Goal: Transaction & Acquisition: Purchase product/service

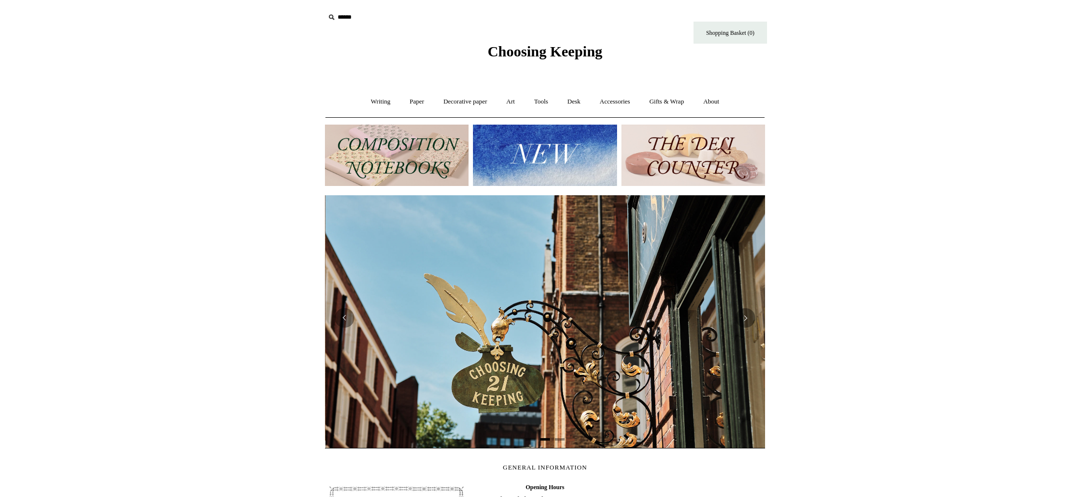
scroll to position [0, 440]
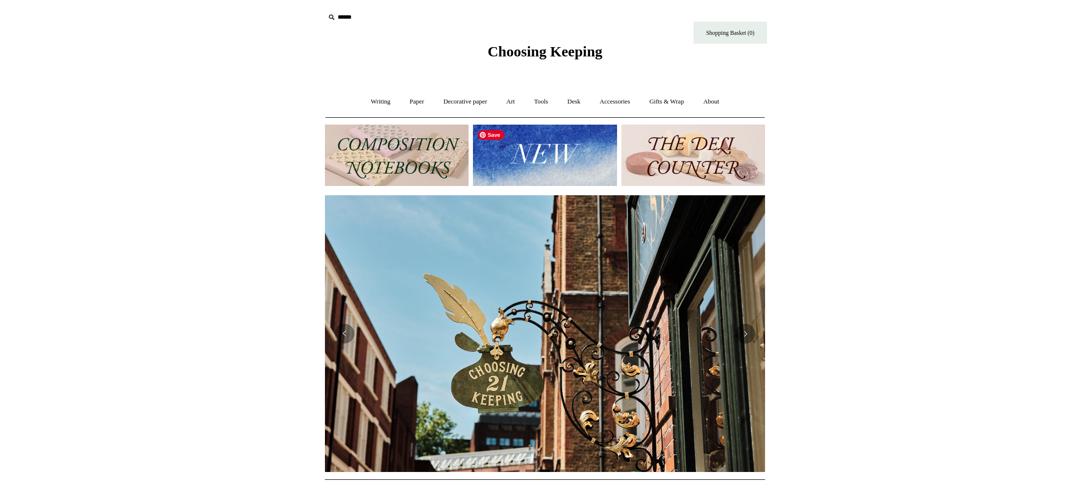
click at [541, 152] on img at bounding box center [545, 155] width 144 height 61
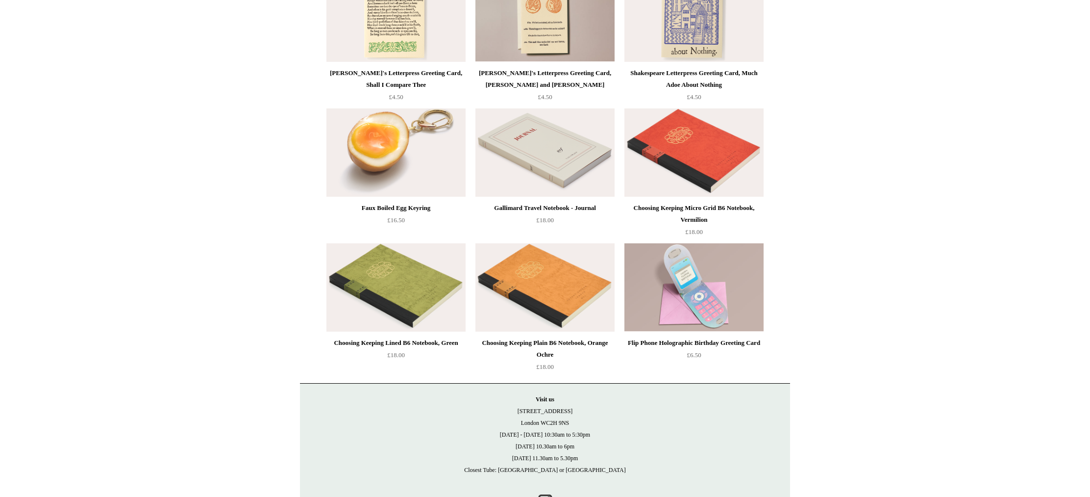
scroll to position [2081, 0]
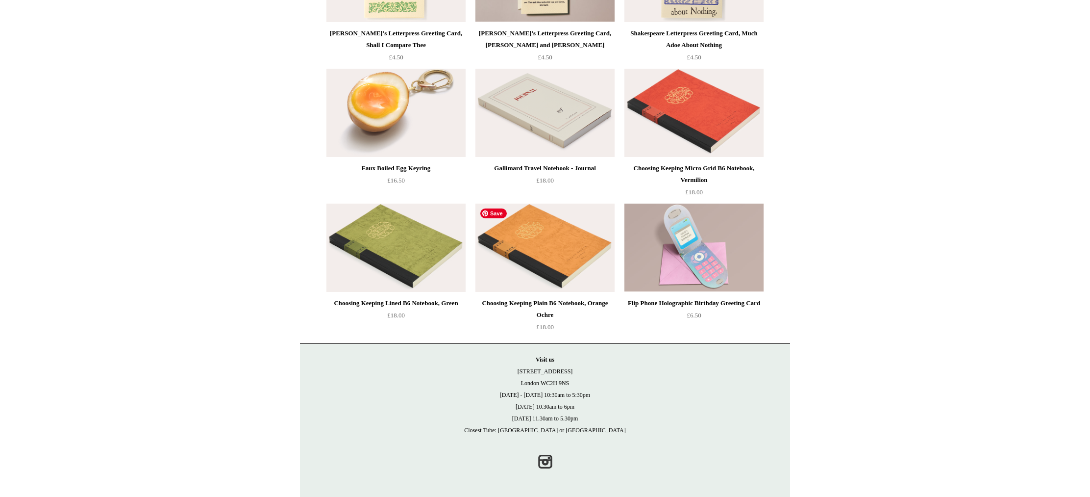
click at [540, 255] on img at bounding box center [545, 247] width 139 height 88
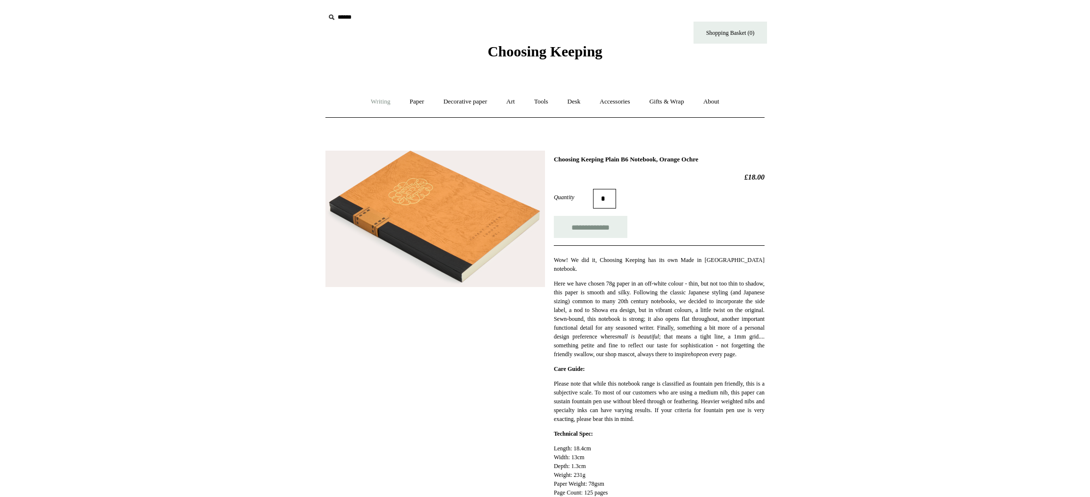
click at [372, 99] on link "Writing +" at bounding box center [380, 102] width 37 height 26
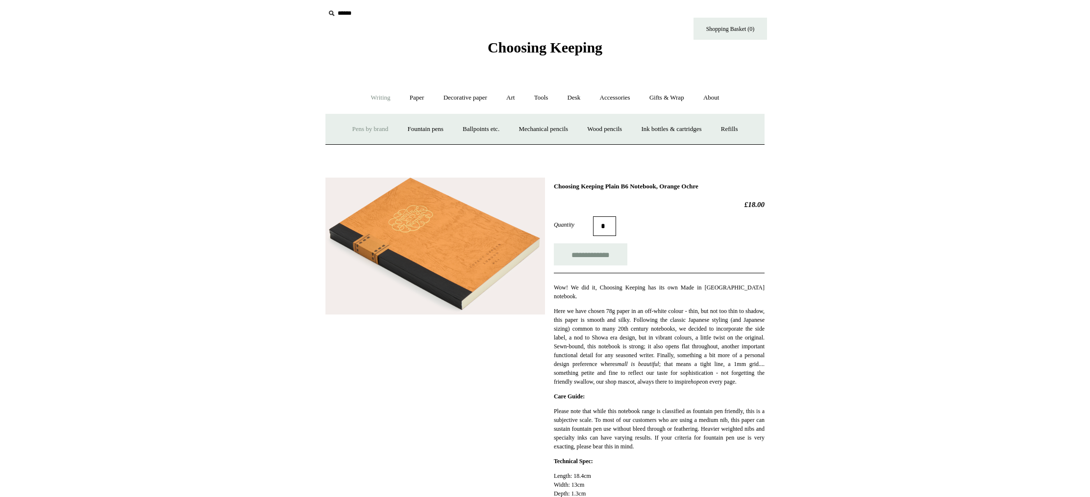
scroll to position [5, 0]
click at [480, 129] on link "Ballpoints etc. +" at bounding box center [481, 128] width 54 height 26
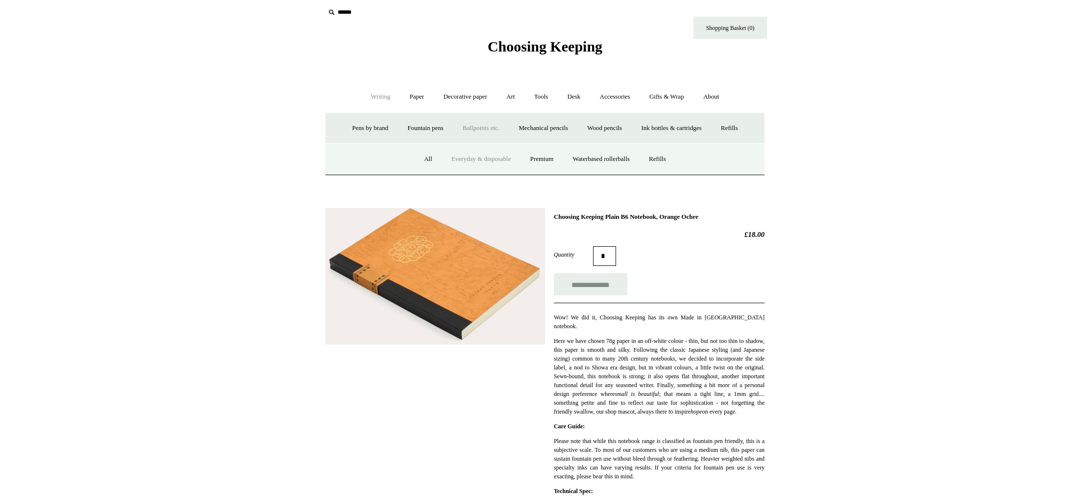
scroll to position [4, 0]
click at [477, 161] on link "Everyday & disposable" at bounding box center [481, 160] width 77 height 26
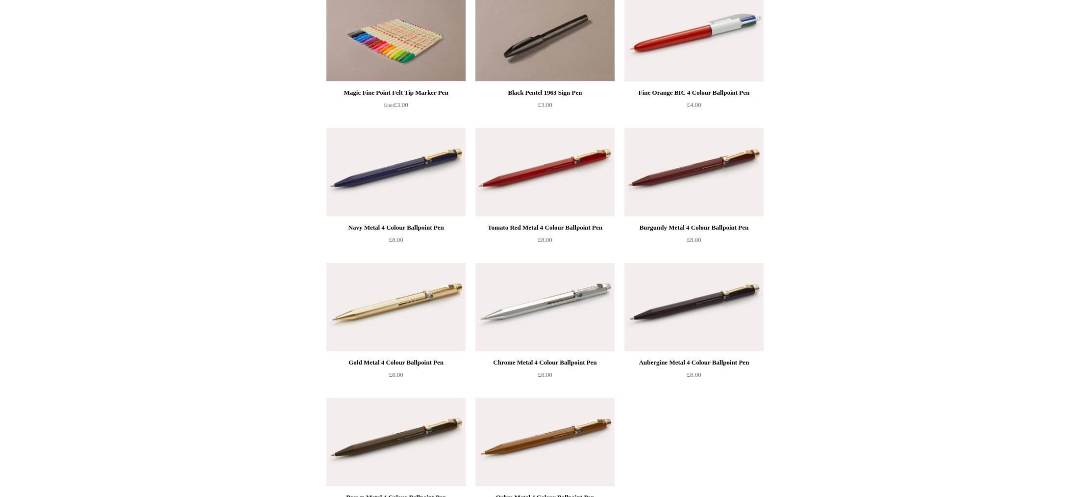
scroll to position [674, 0]
click at [513, 169] on img at bounding box center [545, 171] width 139 height 88
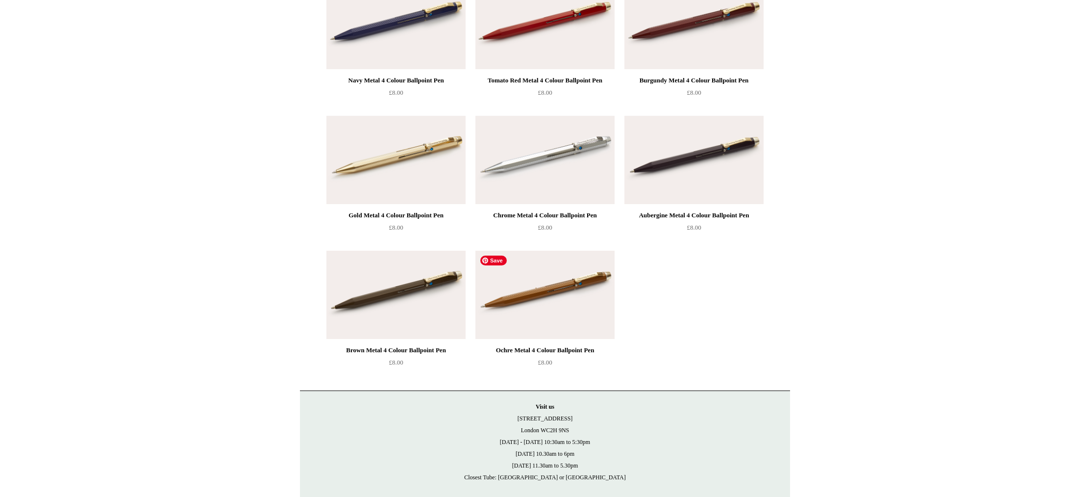
click at [581, 313] on img at bounding box center [545, 295] width 139 height 88
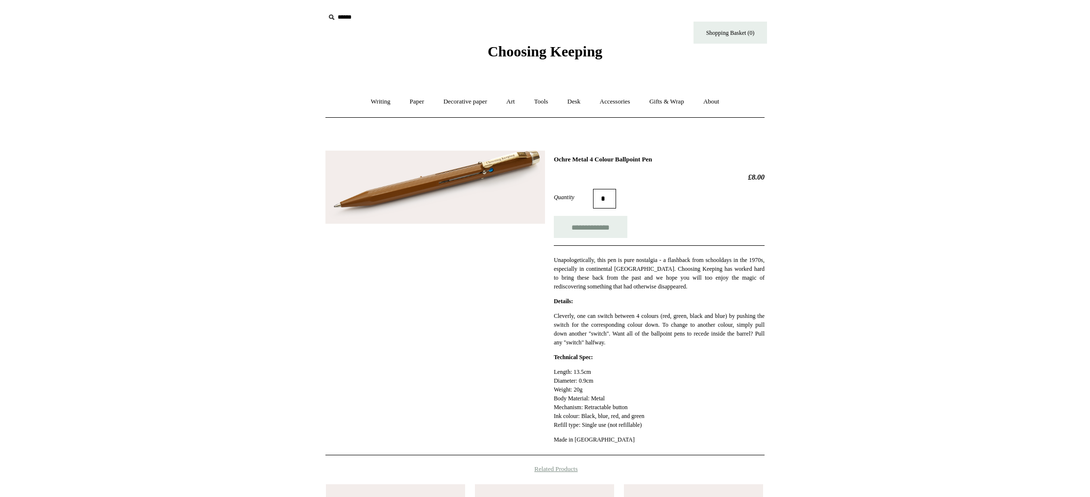
click at [609, 196] on input "*" at bounding box center [604, 199] width 23 height 20
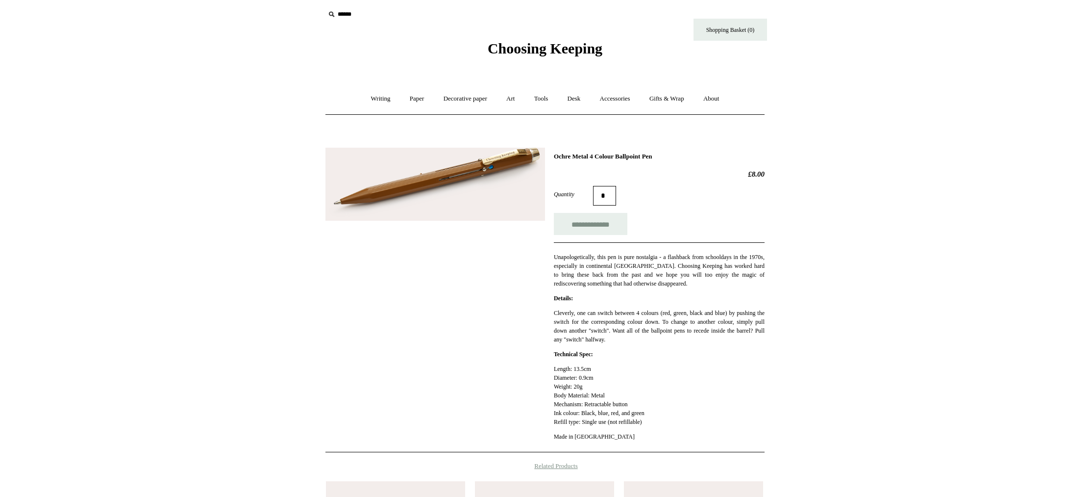
scroll to position [3, 0]
type input "*"
click at [608, 227] on input "**********" at bounding box center [591, 223] width 74 height 22
type input "**********"
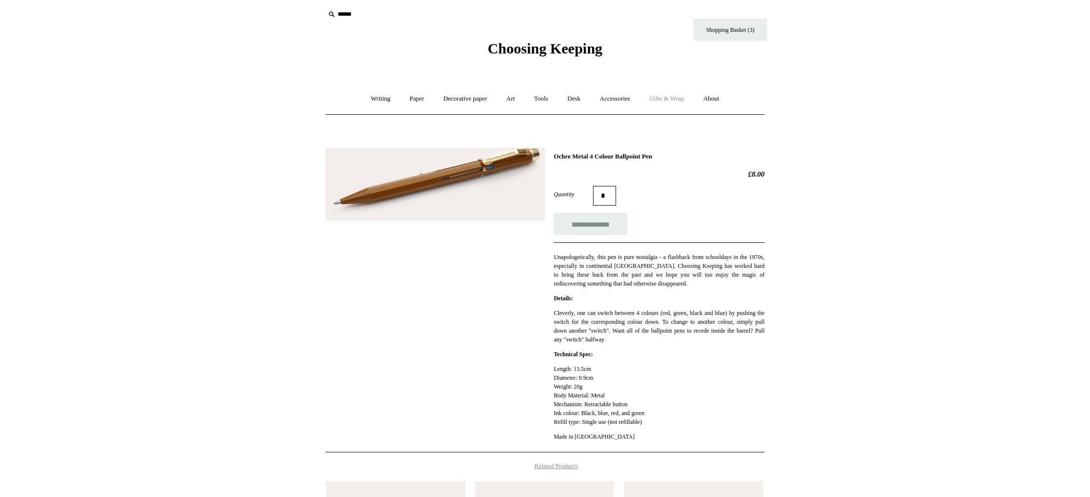
click at [677, 105] on link "Gifts & Wrap +" at bounding box center [667, 99] width 52 height 26
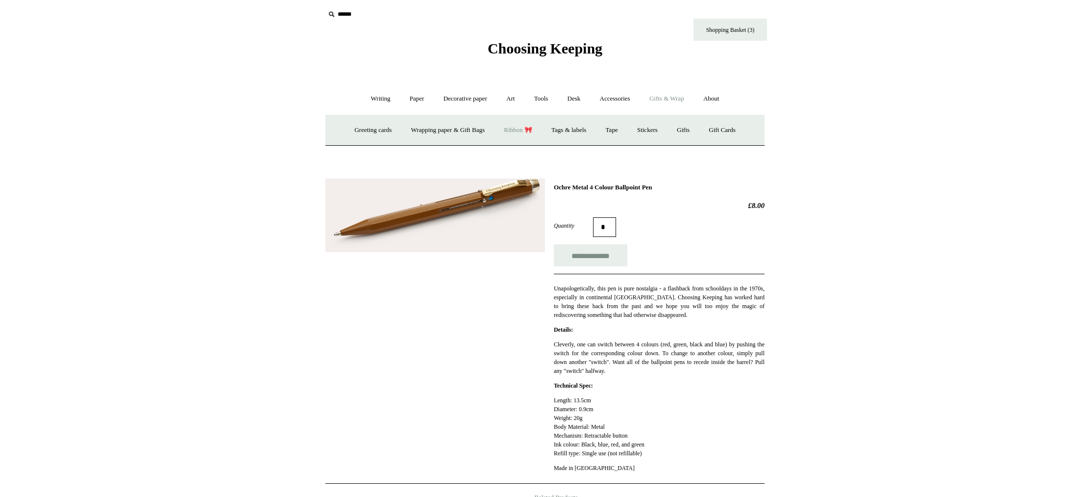
drag, startPoint x: 512, startPoint y: 129, endPoint x: 520, endPoint y: 128, distance: 8.3
click at [511, 128] on link "Ribbon 🎀" at bounding box center [518, 130] width 46 height 26
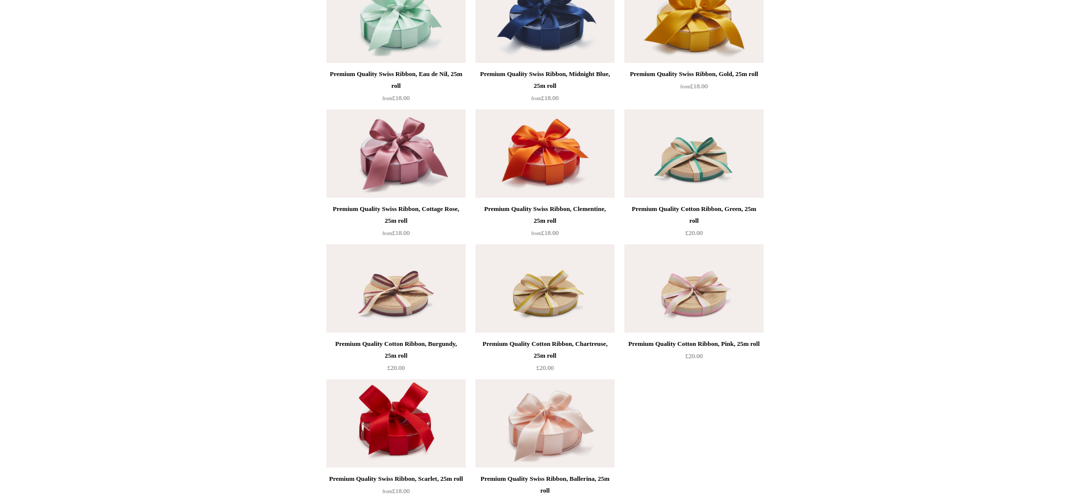
scroll to position [1522, 0]
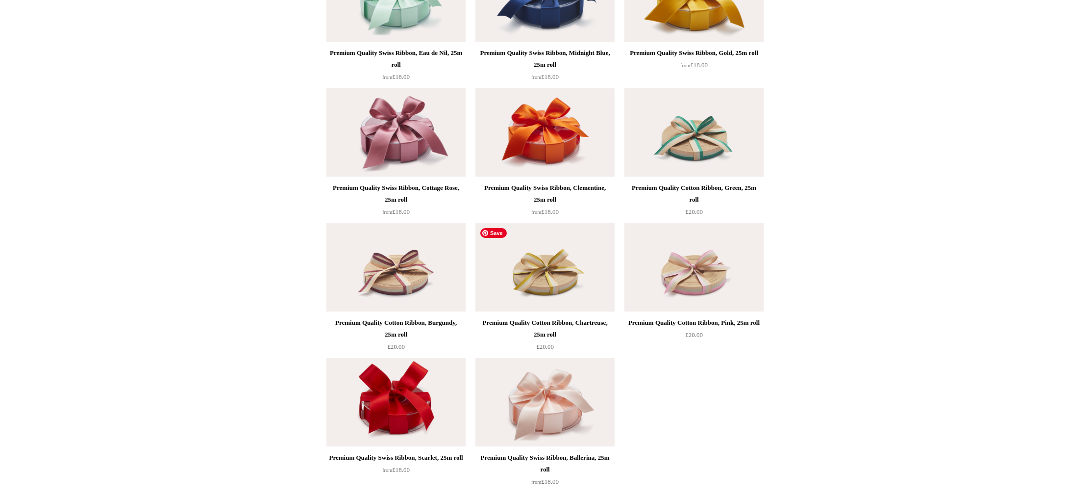
click at [563, 270] on img at bounding box center [545, 267] width 139 height 88
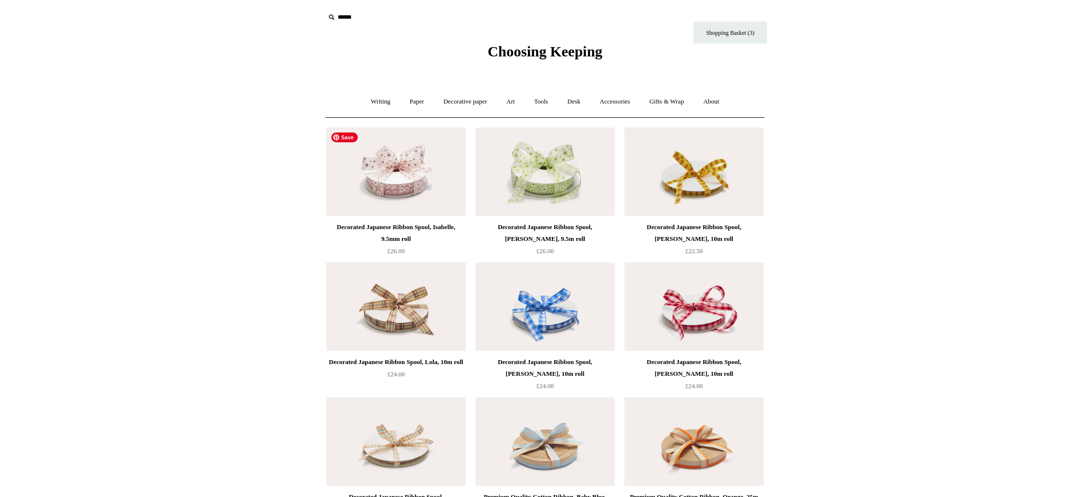
scroll to position [81, 0]
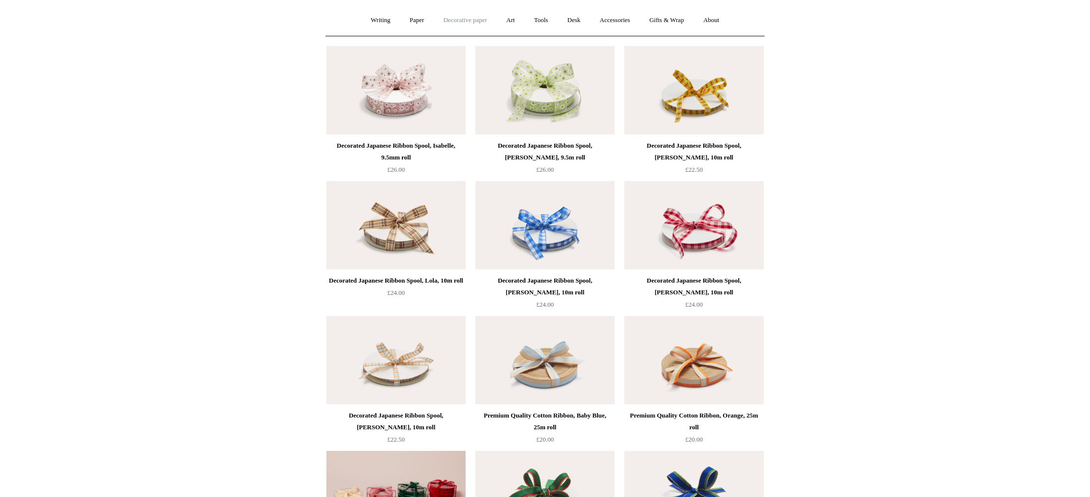
click at [467, 20] on link "Decorative paper +" at bounding box center [465, 20] width 61 height 26
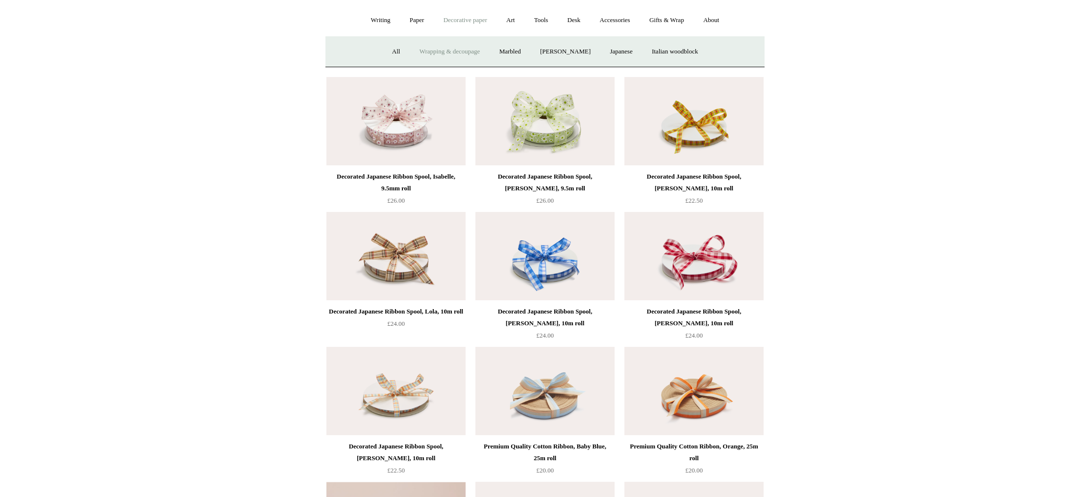
click at [457, 45] on link "Wrapping & decoupage" at bounding box center [450, 52] width 78 height 26
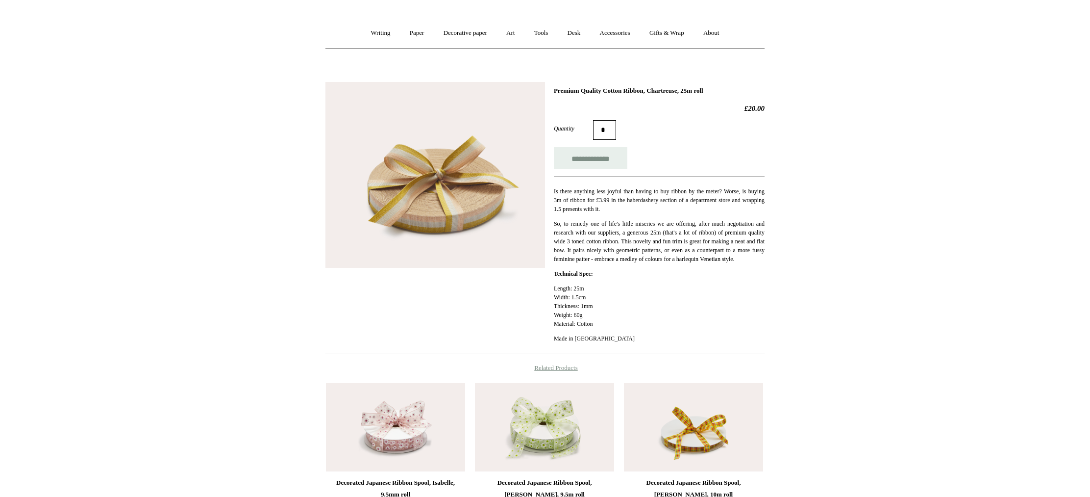
scroll to position [70, 0]
click at [571, 165] on input "**********" at bounding box center [591, 157] width 74 height 22
type input "**********"
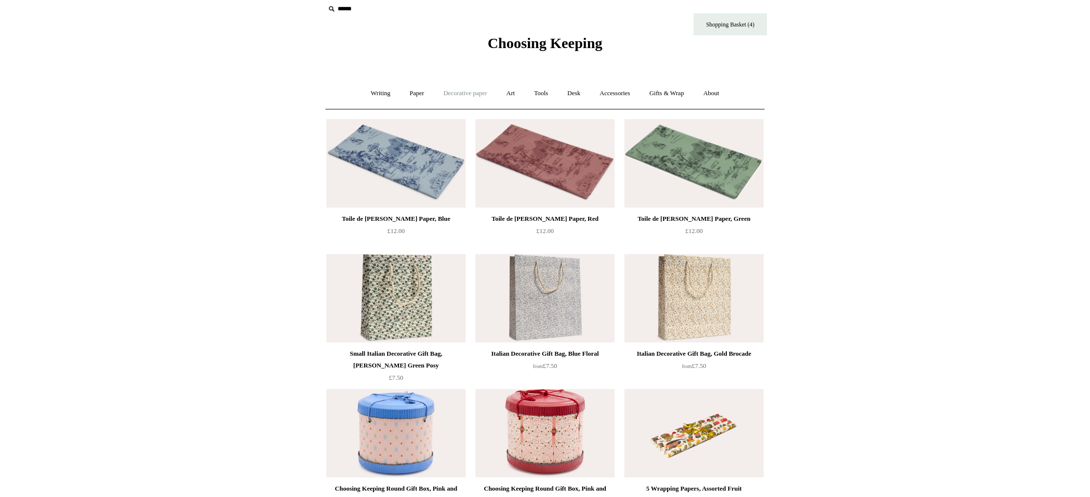
click at [466, 99] on link "Decorative paper +" at bounding box center [465, 93] width 61 height 26
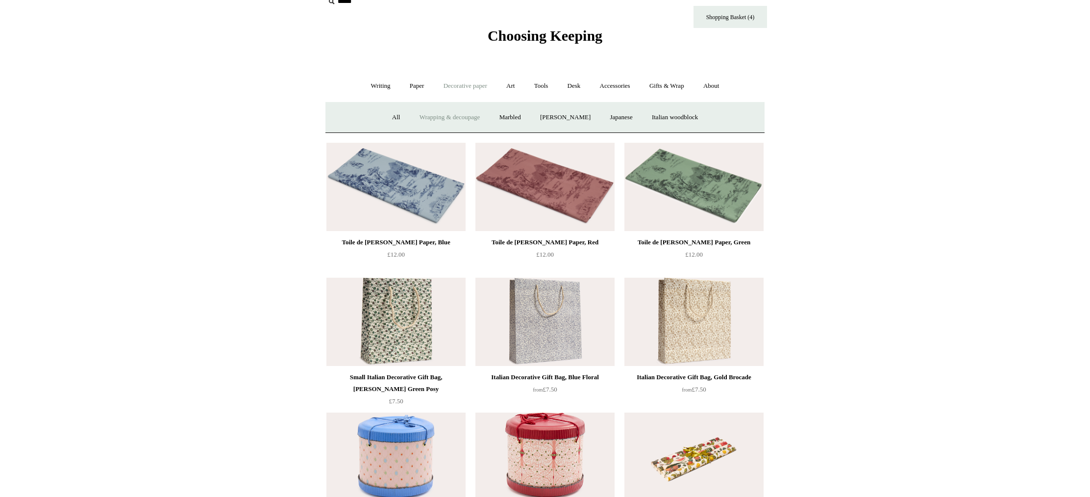
scroll to position [16, 0]
click at [508, 116] on link "Marbled" at bounding box center [510, 117] width 39 height 26
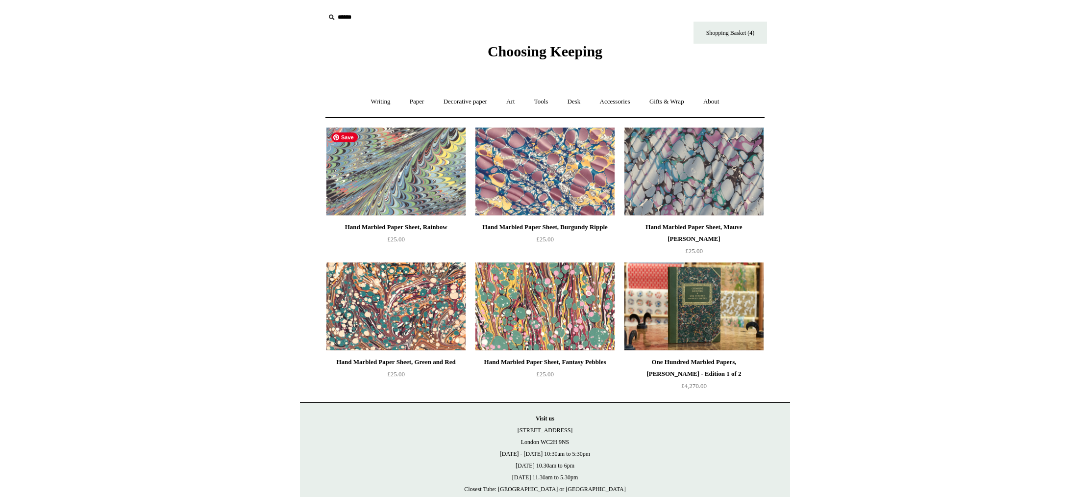
click at [450, 165] on img at bounding box center [396, 171] width 139 height 88
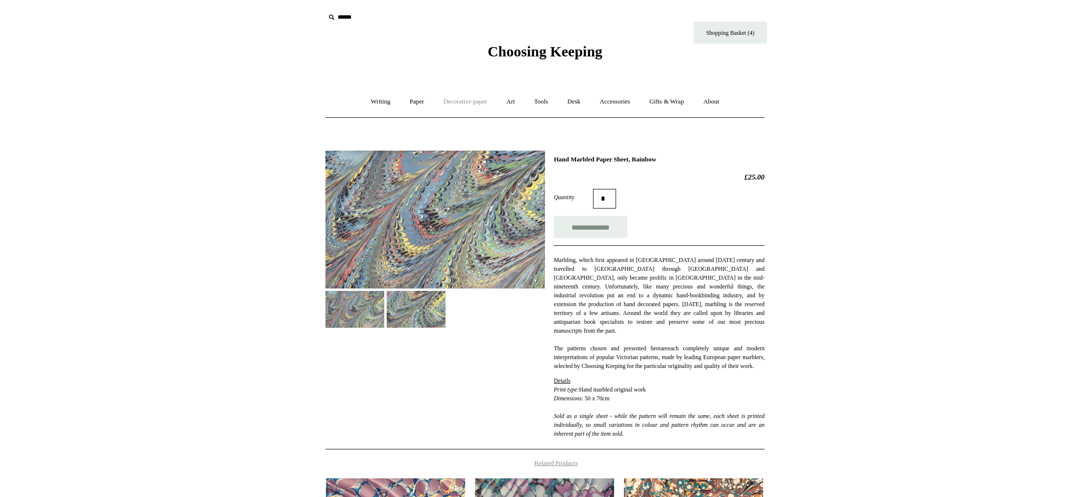
click at [454, 102] on link "Decorative paper +" at bounding box center [465, 102] width 61 height 26
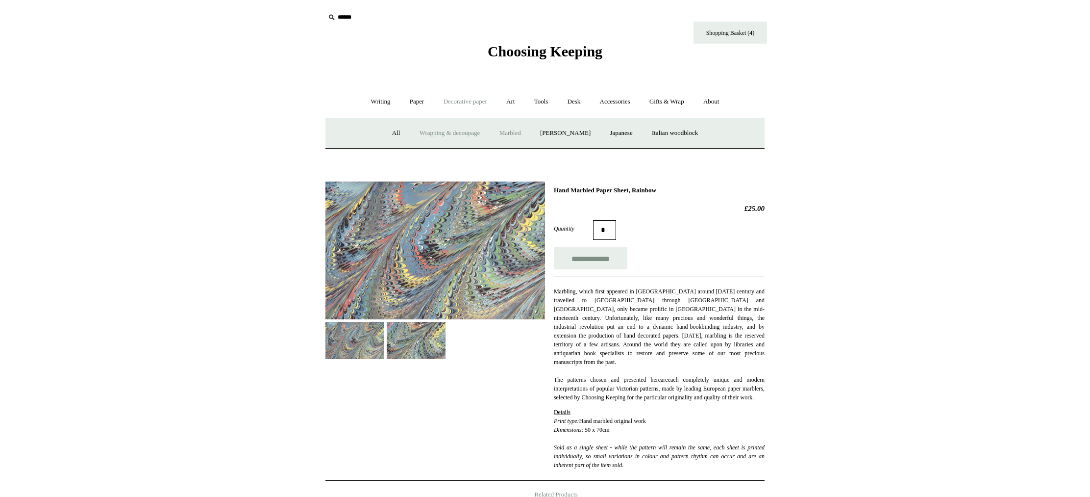
click at [457, 135] on link "Wrapping & decoupage" at bounding box center [450, 133] width 78 height 26
